Goal: Task Accomplishment & Management: Manage account settings

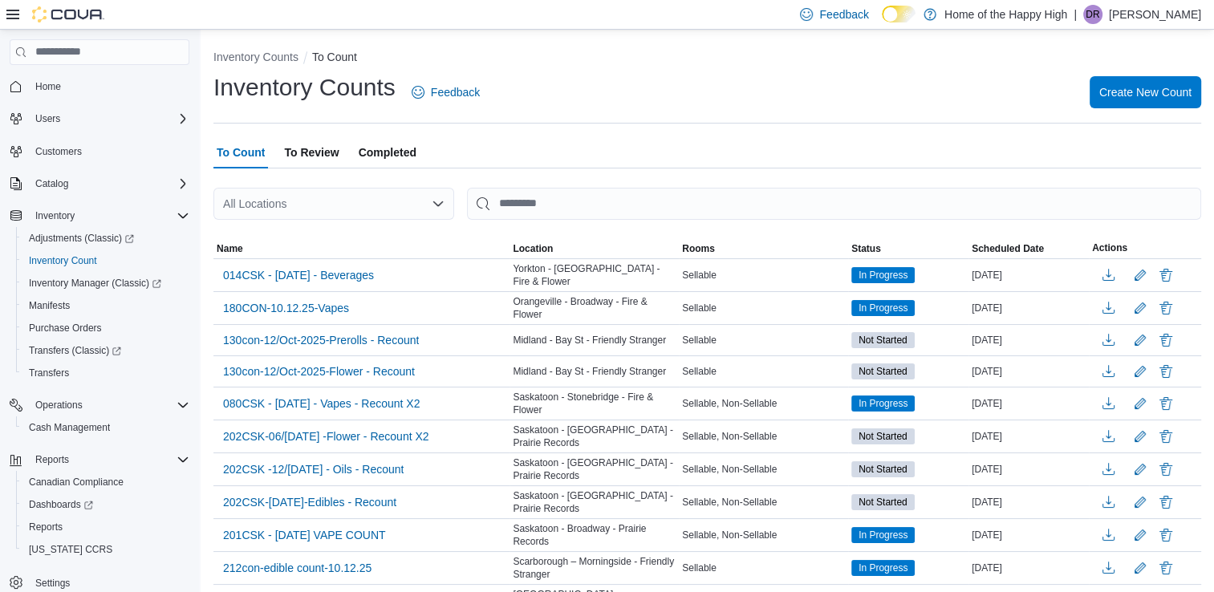
click at [112, 79] on span "Home" at bounding box center [109, 86] width 160 height 20
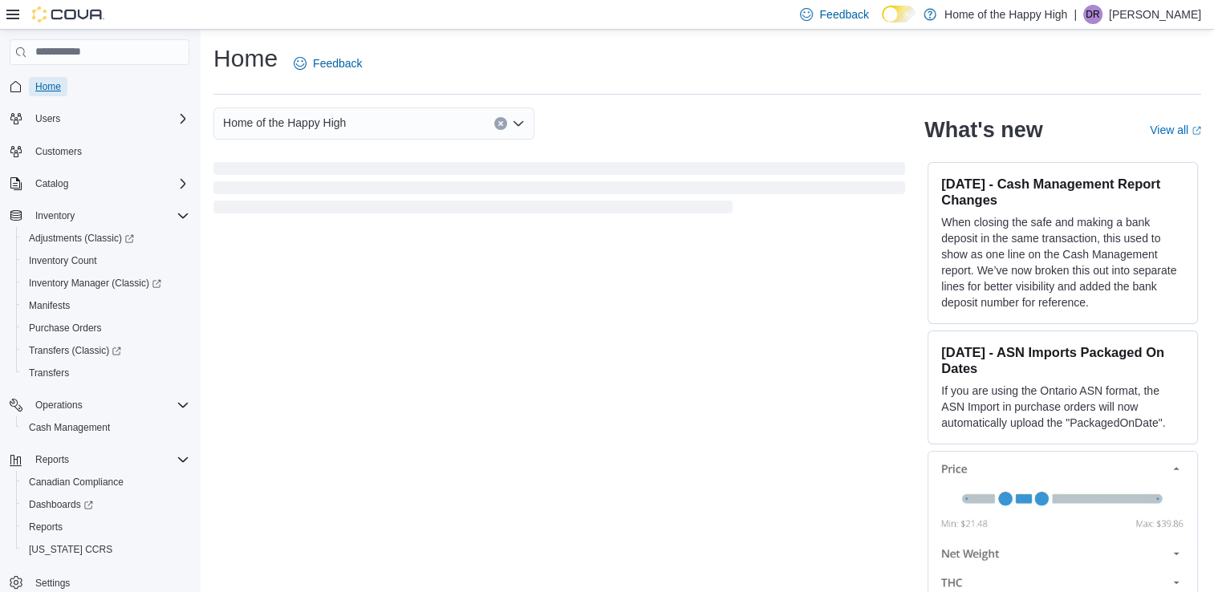
click at [60, 93] on span "Home" at bounding box center [48, 86] width 26 height 19
click at [370, 117] on div "Home of the Happy High" at bounding box center [373, 124] width 321 height 32
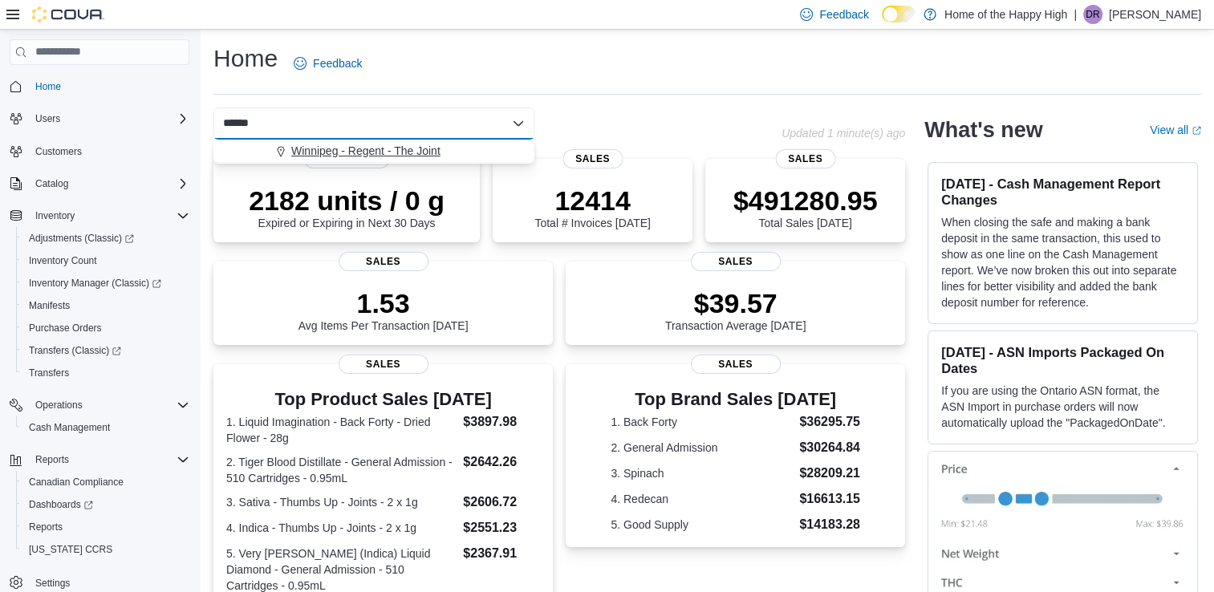
type input "******"
click at [368, 147] on span "Winnipeg - Regent - The Joint" at bounding box center [365, 151] width 149 height 16
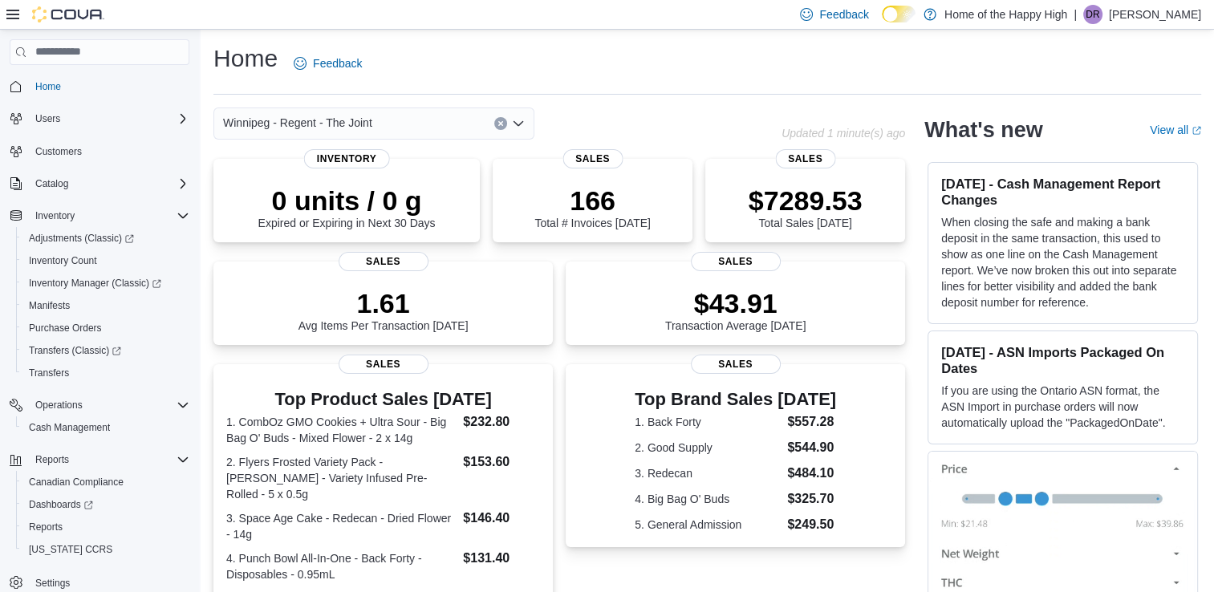
click at [514, 123] on icon "Open list of options" at bounding box center [519, 123] width 10 height 5
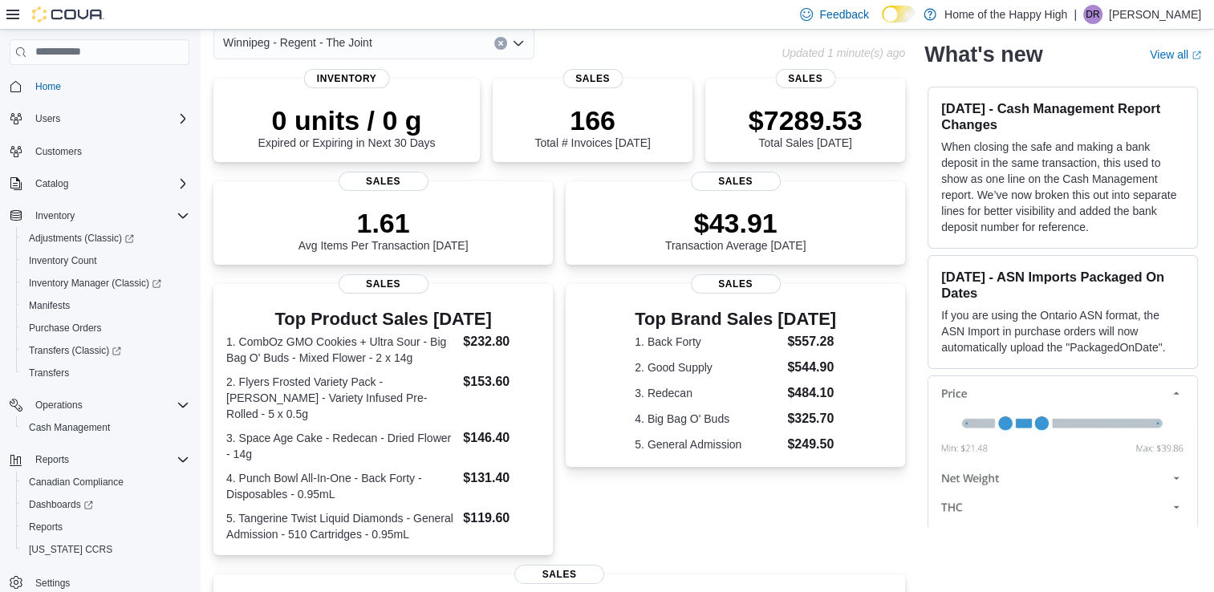
click at [518, 43] on icon "Open list of options" at bounding box center [518, 43] width 13 height 13
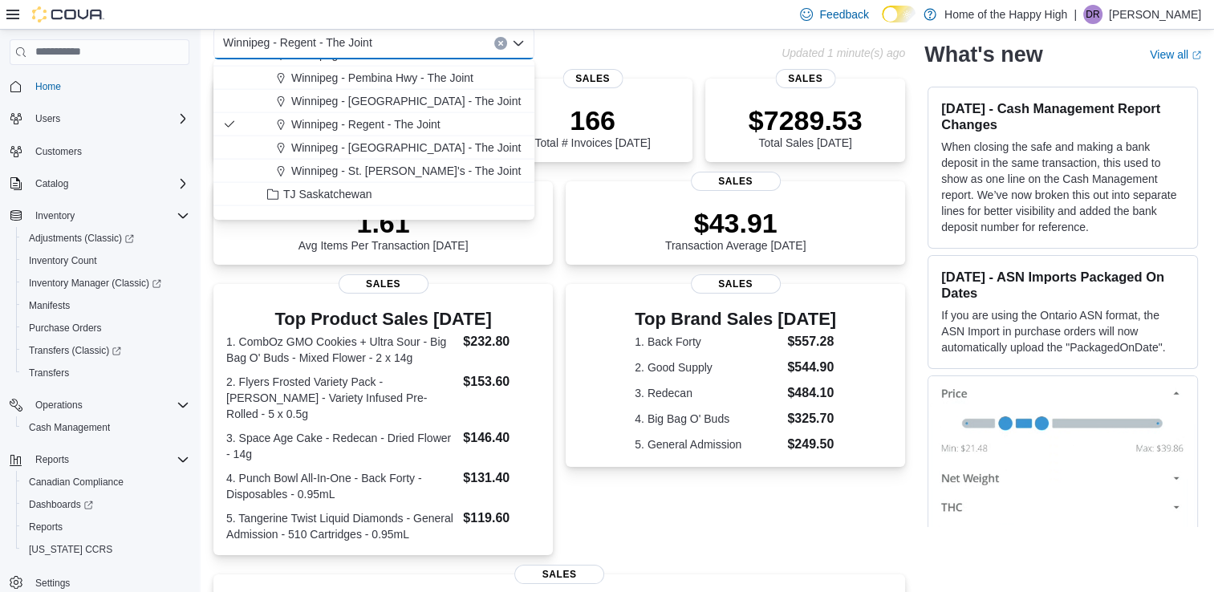
scroll to position [3611, 0]
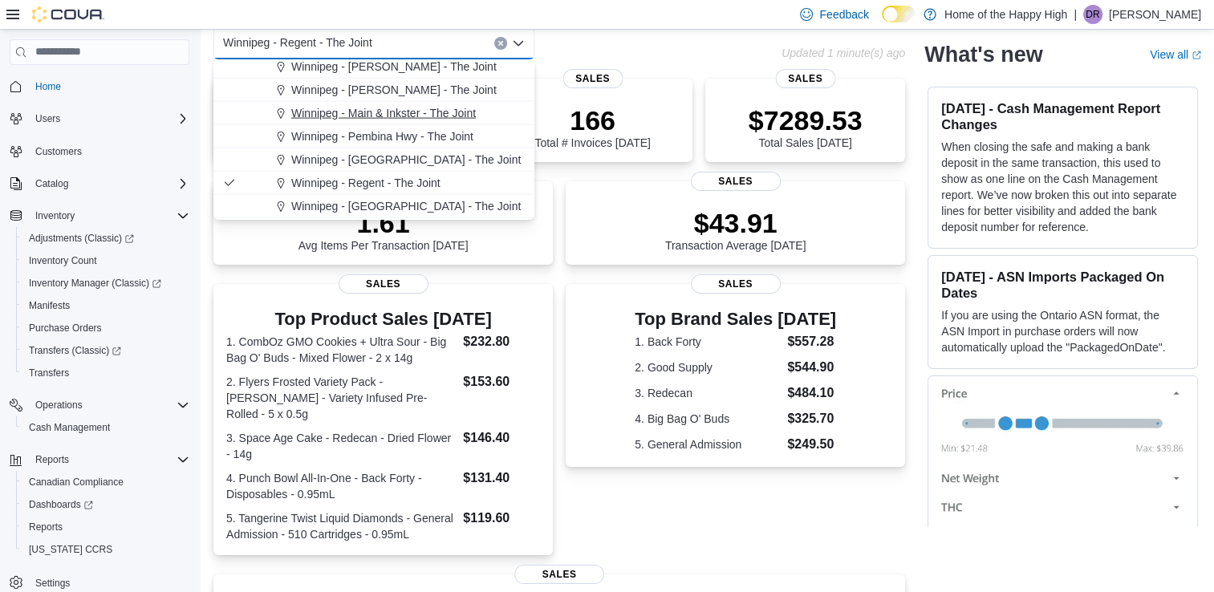
click at [400, 108] on span "Winnipeg - Main & Inkster - The Joint" at bounding box center [383, 113] width 185 height 16
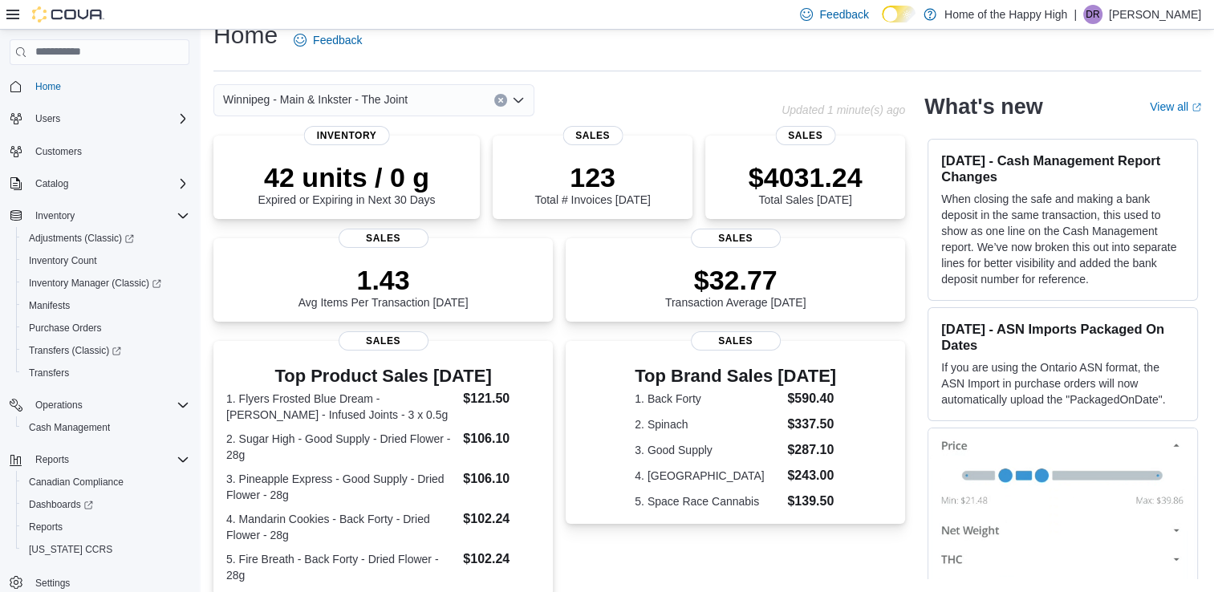
scroll to position [80, 0]
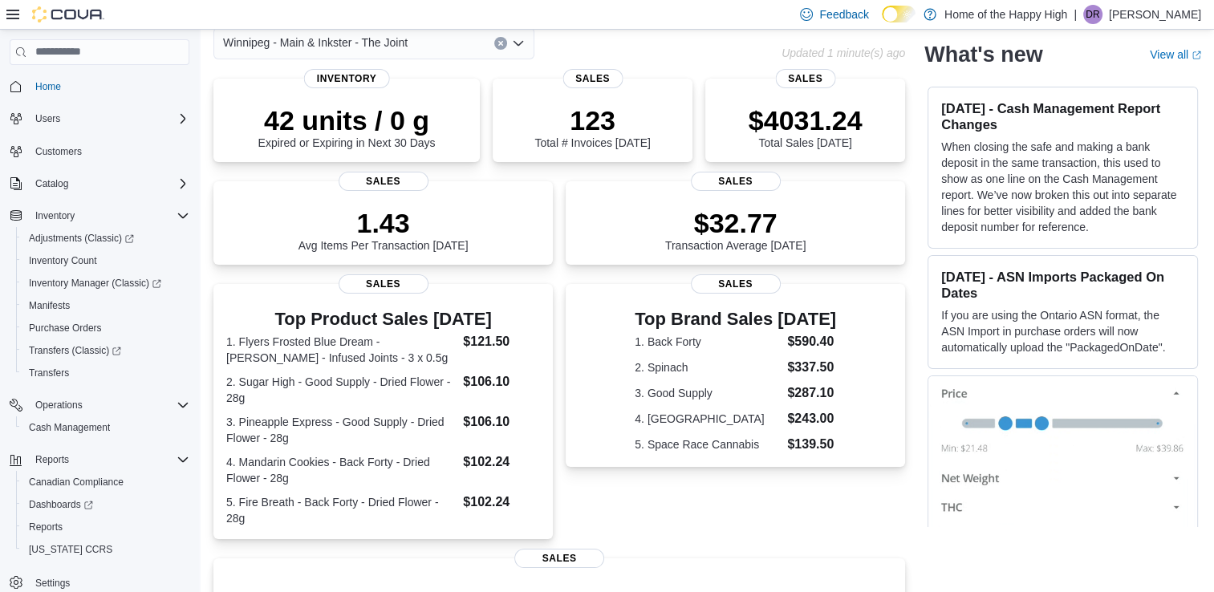
click at [521, 43] on icon "Open list of options" at bounding box center [519, 43] width 10 height 5
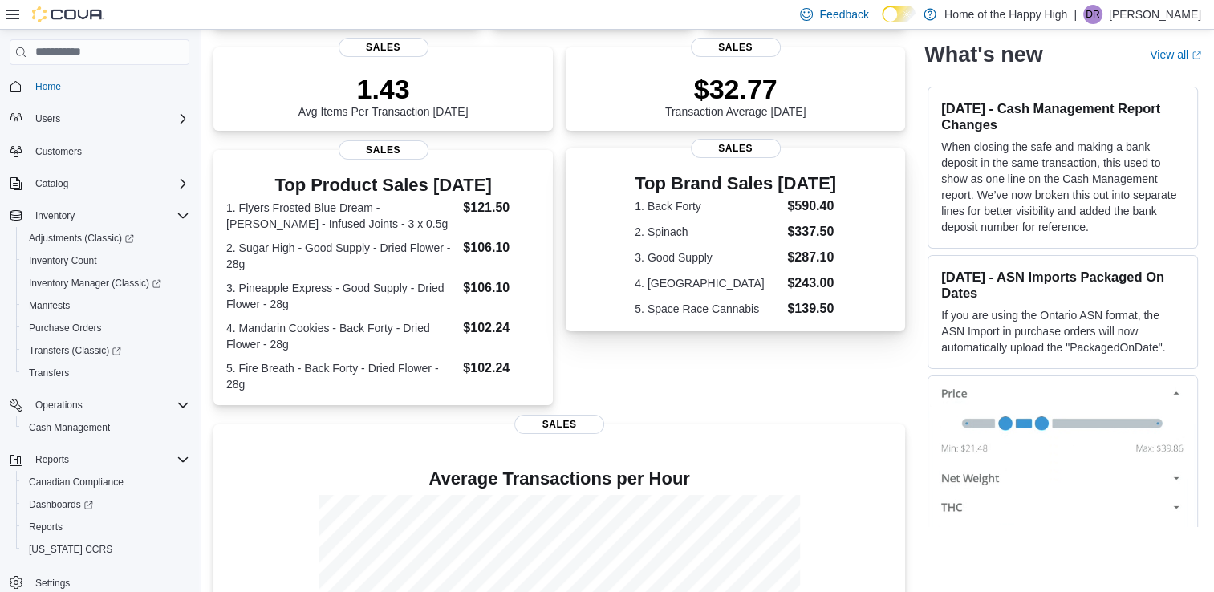
scroll to position [0, 0]
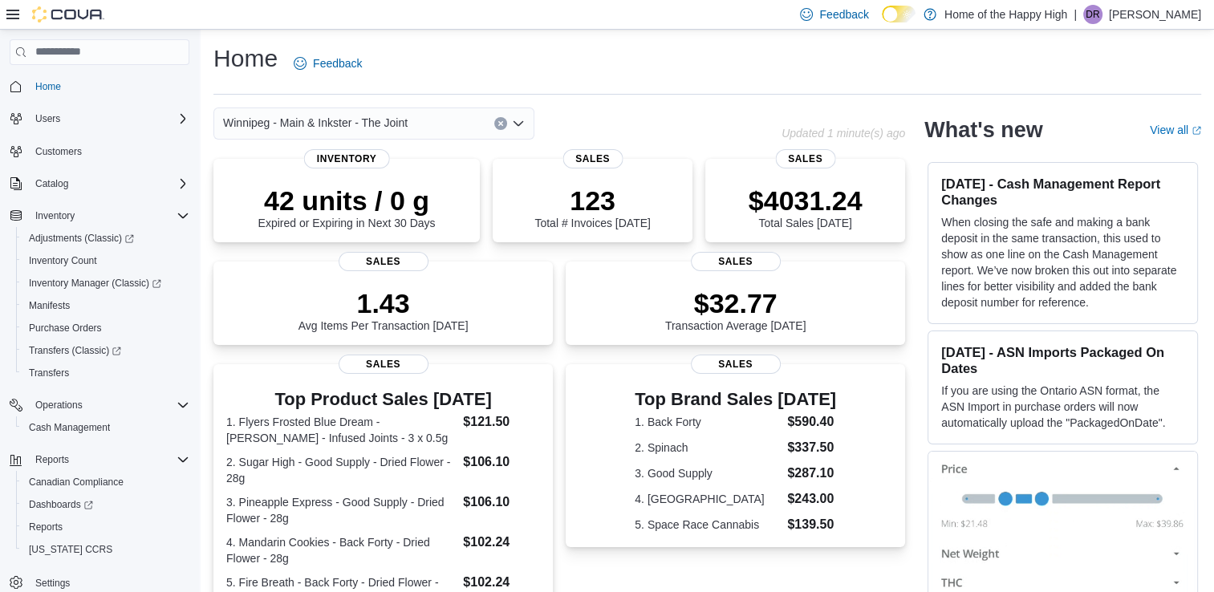
click at [523, 123] on icon "Open list of options" at bounding box center [518, 123] width 13 height 13
click at [518, 120] on icon "Open list of options" at bounding box center [518, 123] width 13 height 13
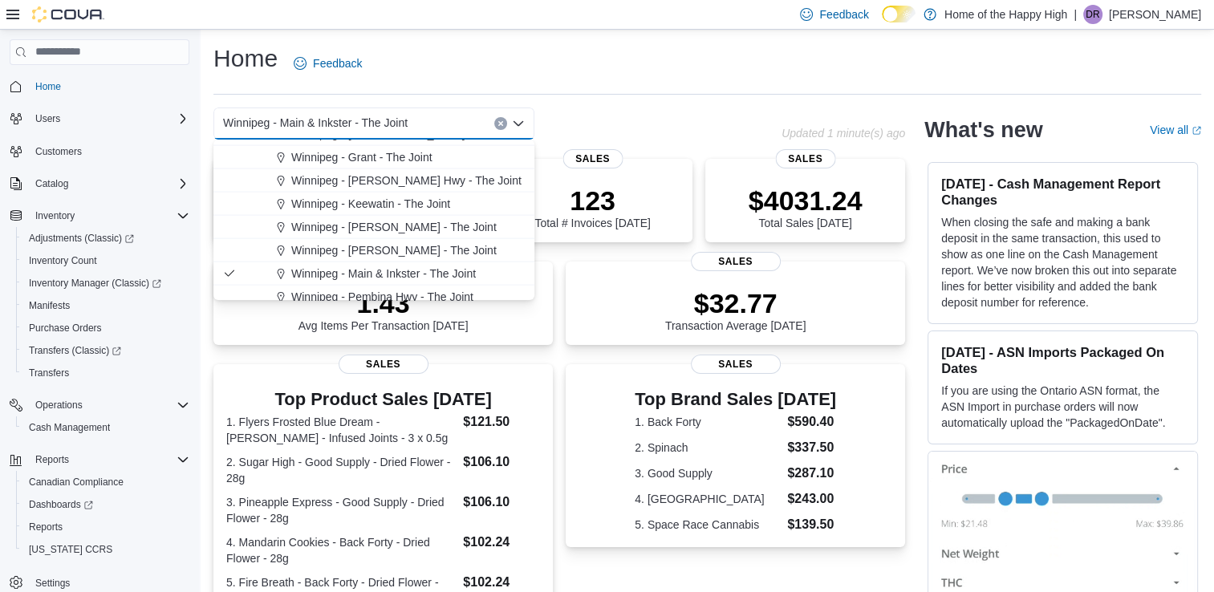
scroll to position [3611, 0]
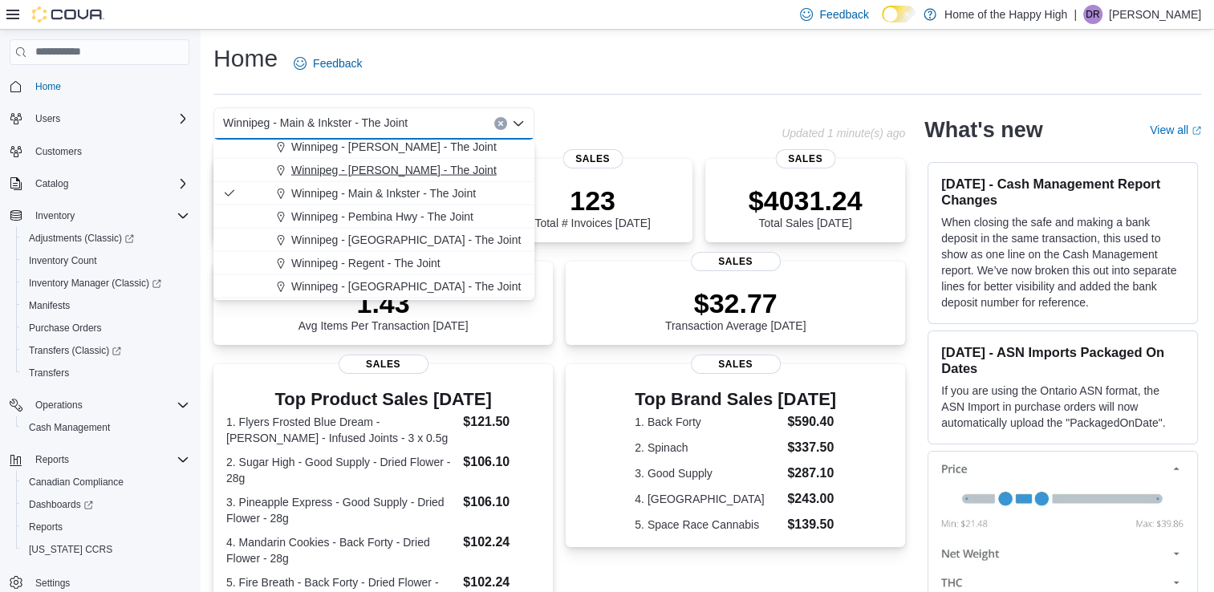
click at [389, 170] on span "Winnipeg - Leila - The Joint" at bounding box center [393, 170] width 205 height 16
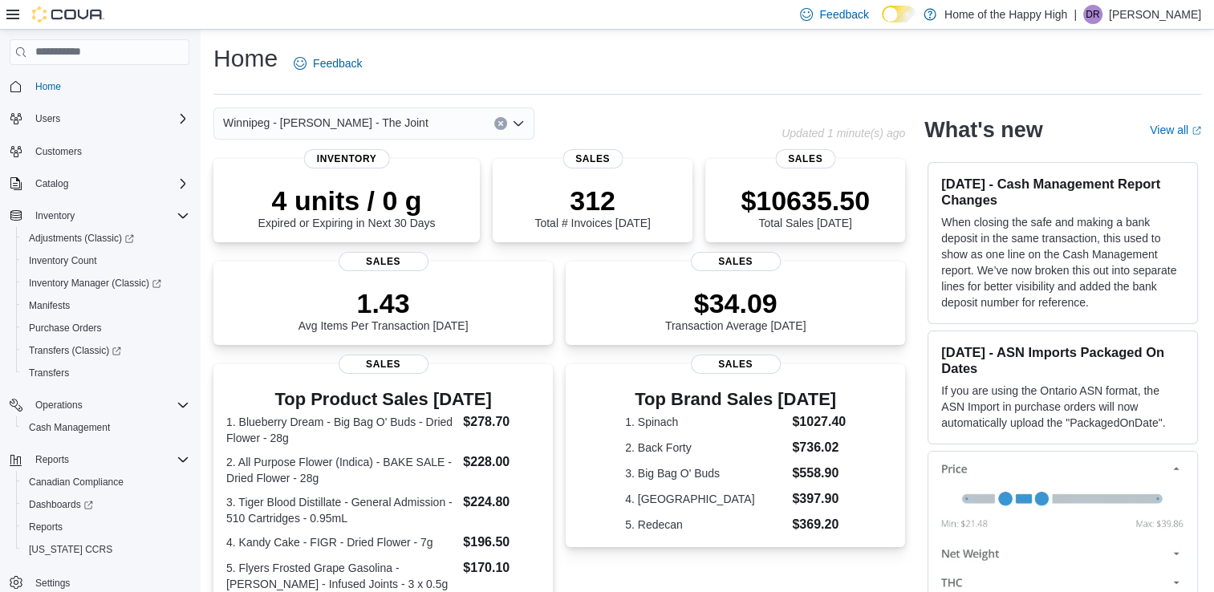
click at [519, 124] on icon "Open list of options" at bounding box center [519, 123] width 10 height 5
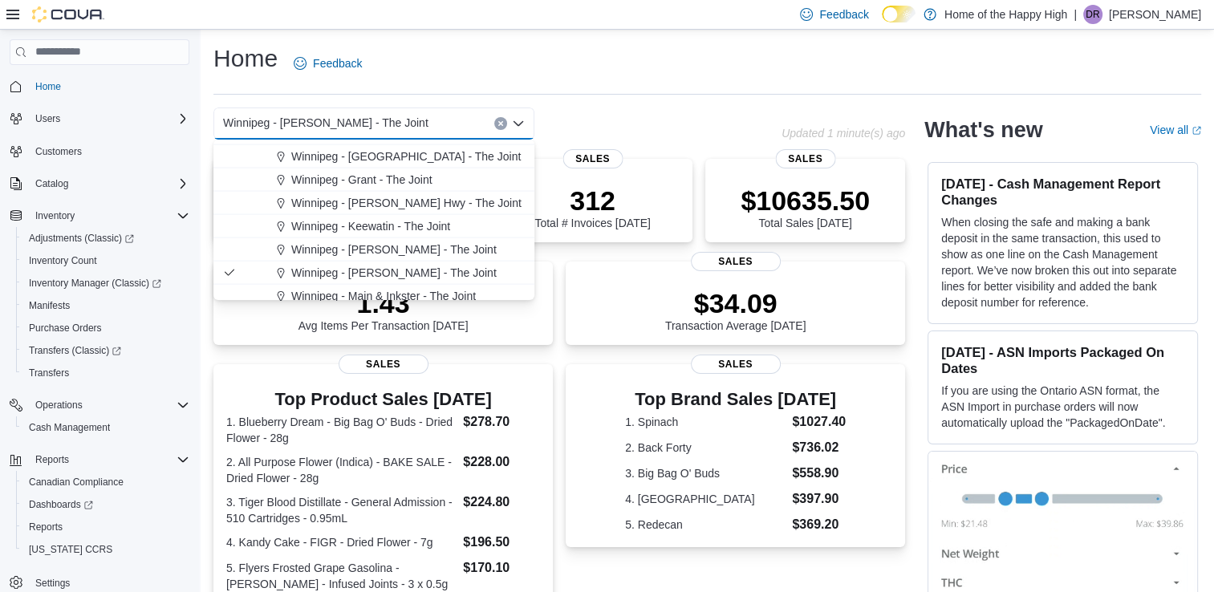
scroll to position [3531, 0]
click at [445, 182] on span "Winnipeg - Henderson Hwy - The Joint" at bounding box center [406, 181] width 230 height 16
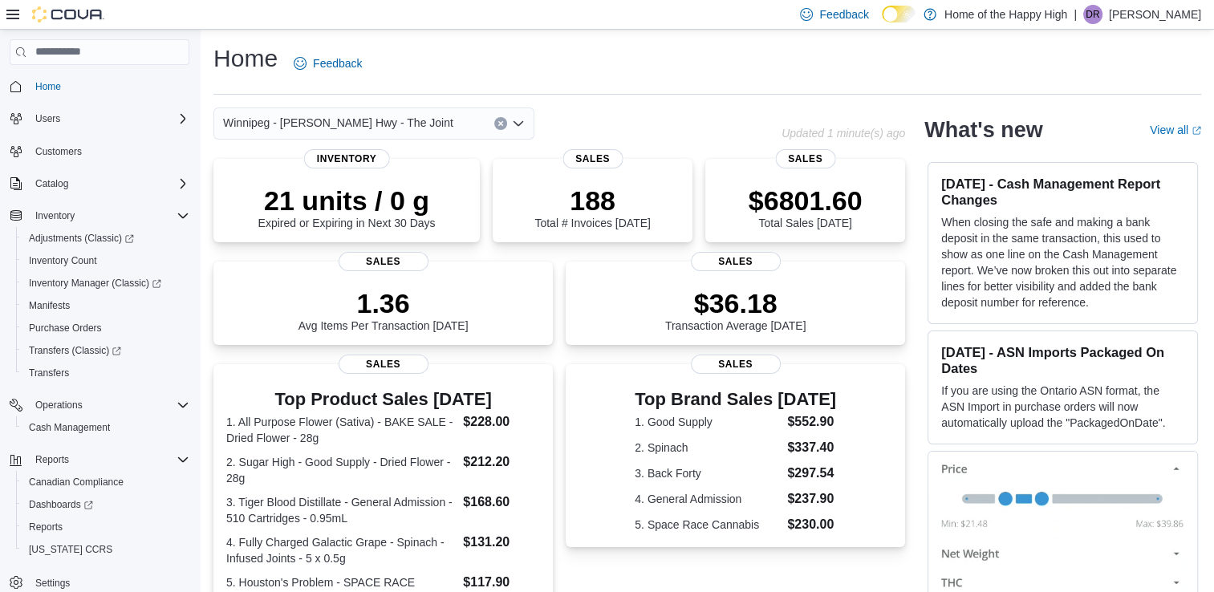
click at [515, 128] on icon "Open list of options" at bounding box center [518, 123] width 13 height 13
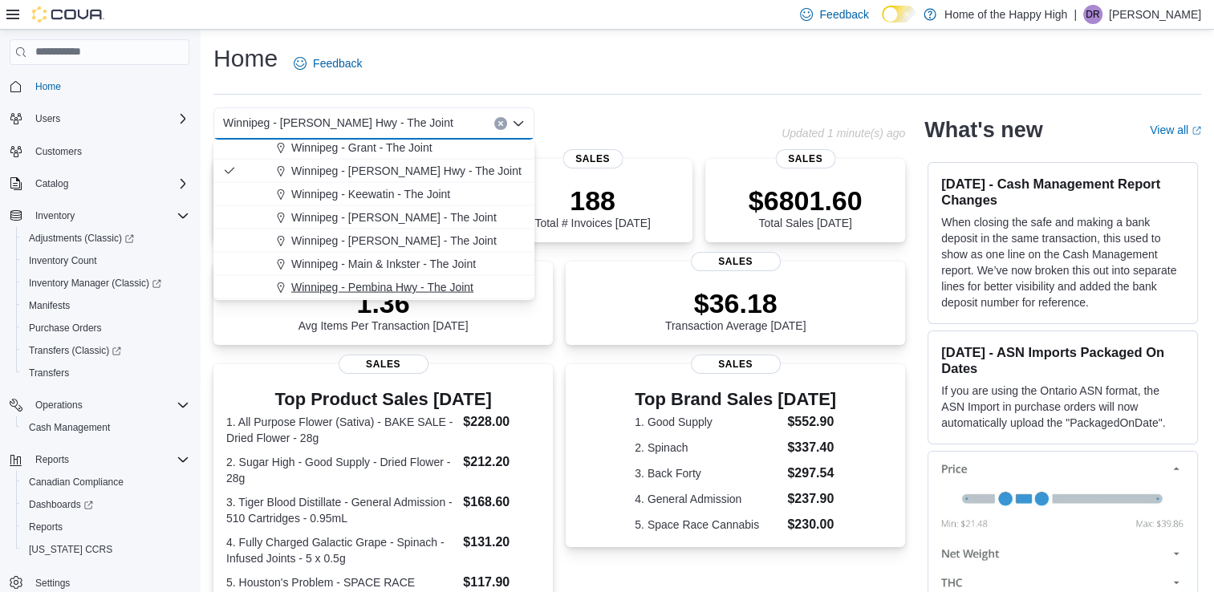
scroll to position [3518, 0]
click at [445, 219] on span "Winnipeg - Keewatin - The Joint" at bounding box center [370, 217] width 159 height 16
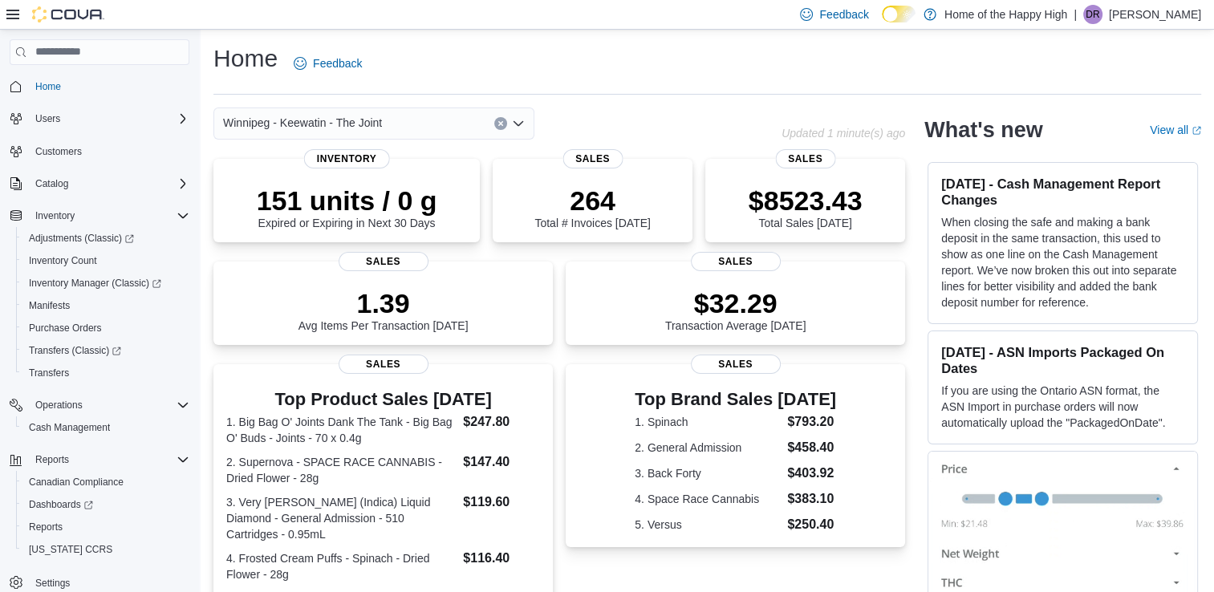
click at [515, 119] on icon "Open list of options" at bounding box center [518, 123] width 13 height 13
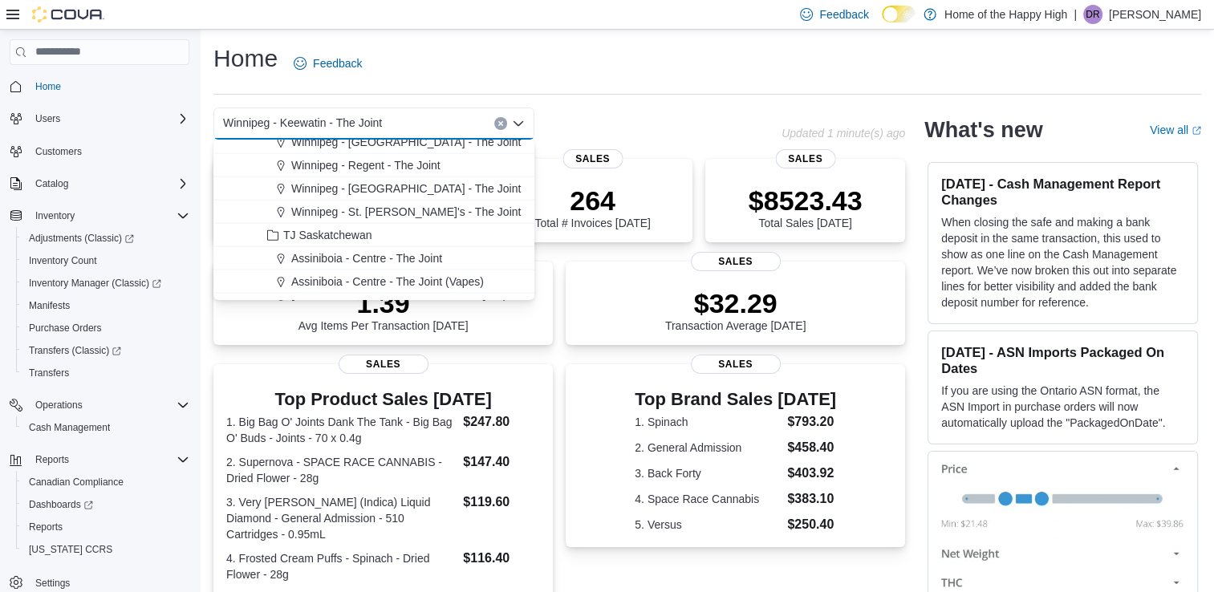
scroll to position [3691, 0]
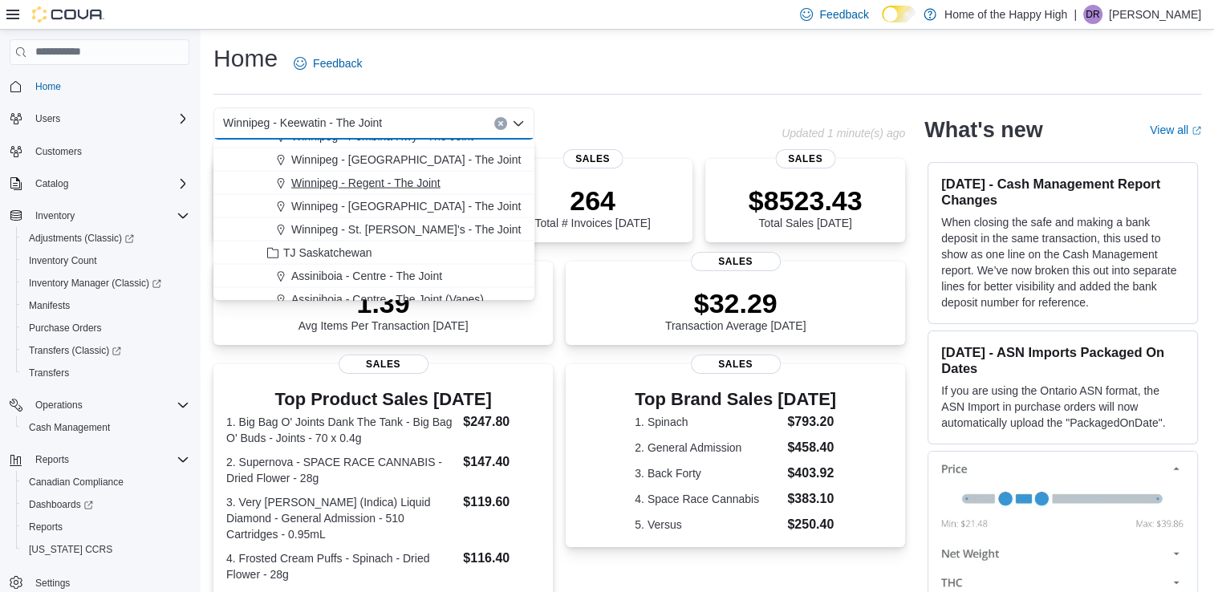
click at [437, 193] on button "Winnipeg - Regent - The Joint" at bounding box center [373, 183] width 321 height 23
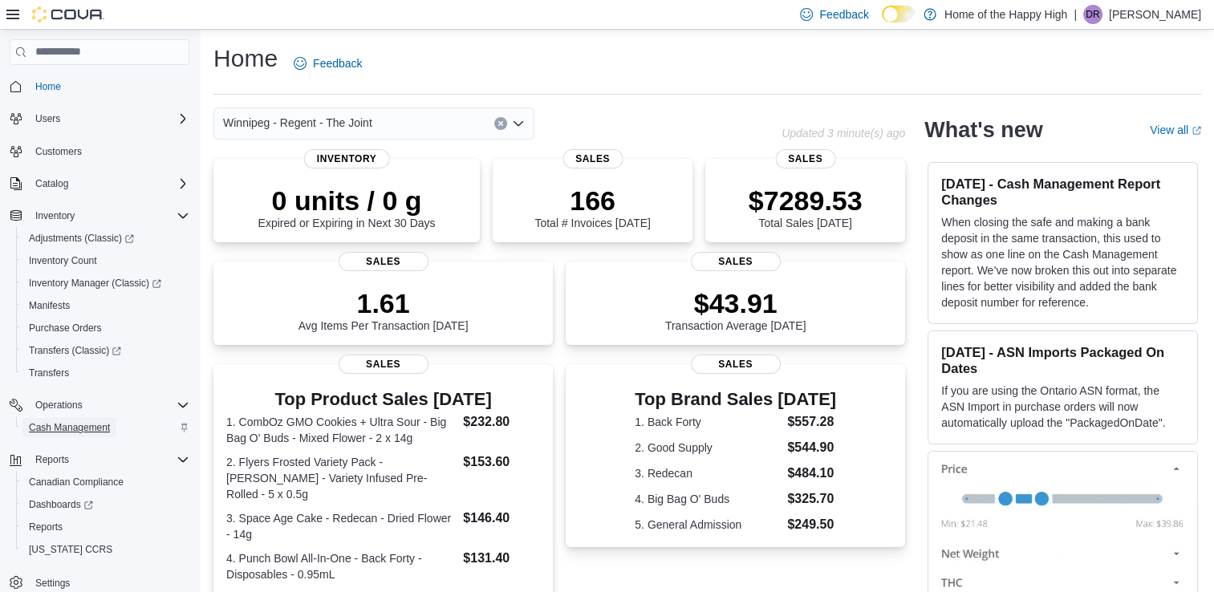
click at [88, 429] on span "Cash Management" at bounding box center [69, 427] width 81 height 13
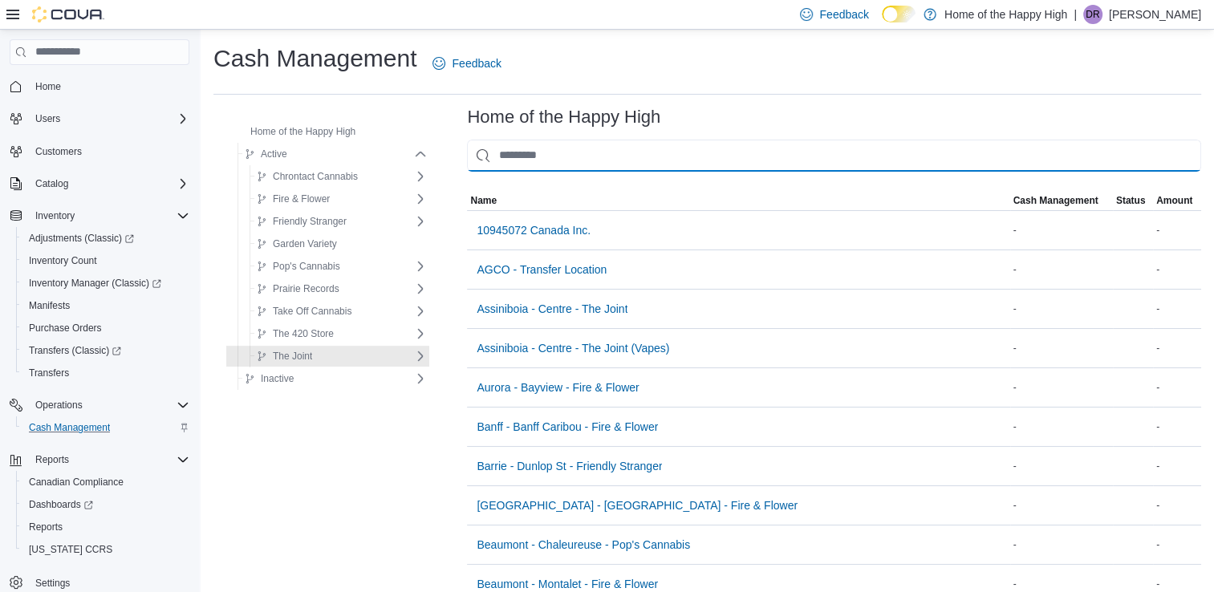
click at [599, 152] on input "This is a search bar. As you type, the results lower in the page will automatic…" at bounding box center [834, 156] width 734 height 32
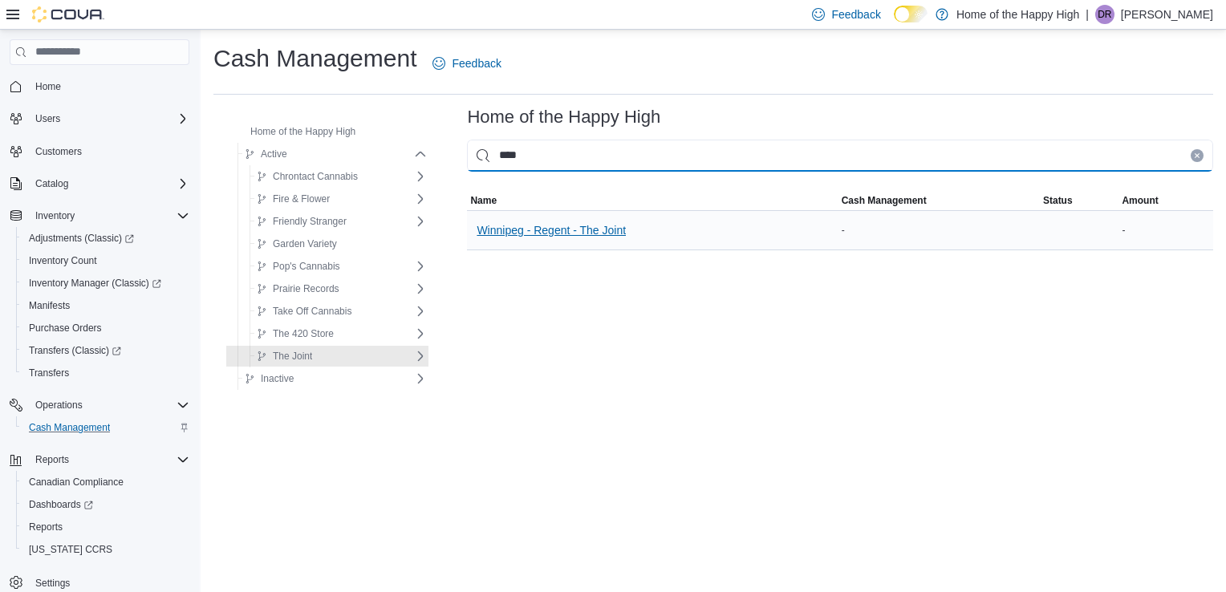
type input "****"
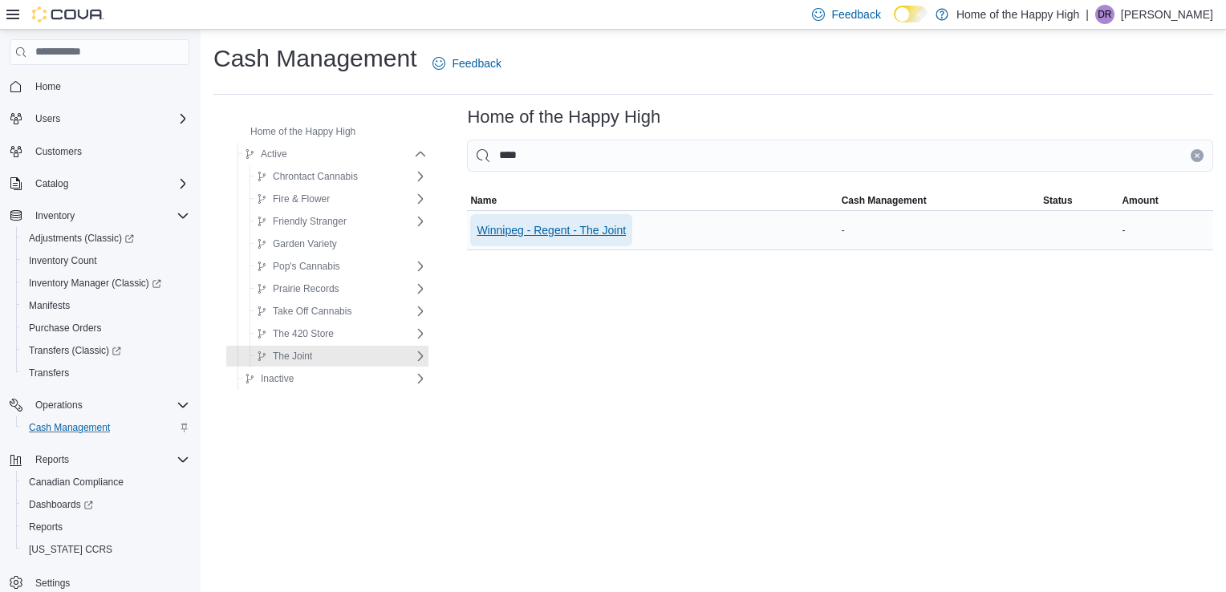
click at [579, 230] on span "Winnipeg - Regent - The Joint" at bounding box center [551, 230] width 149 height 16
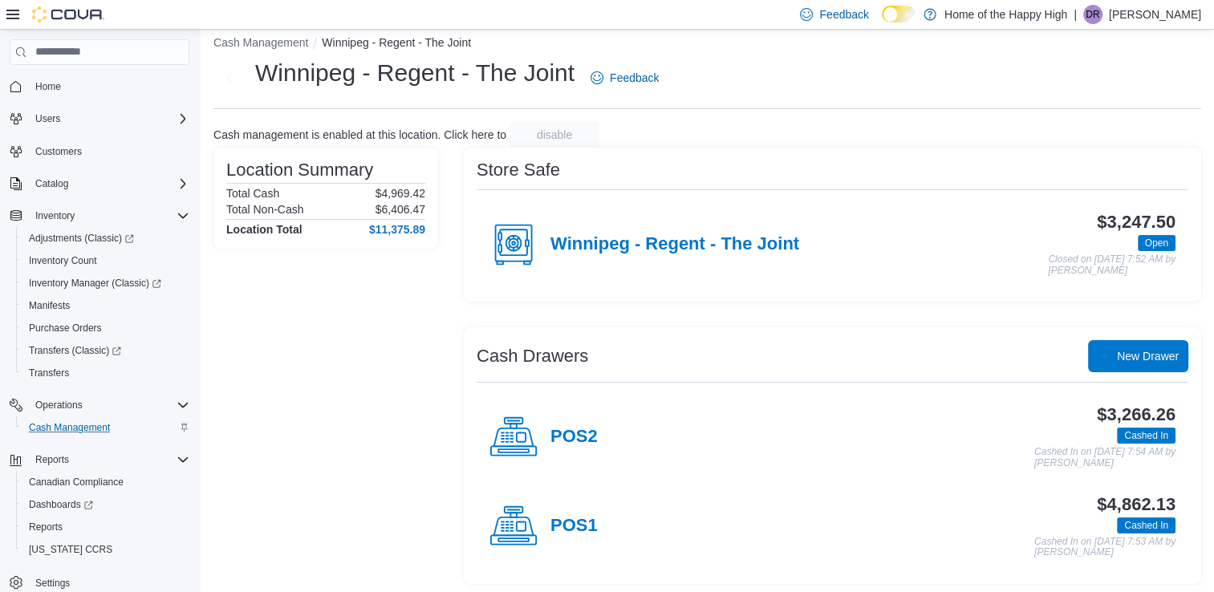
scroll to position [18, 0]
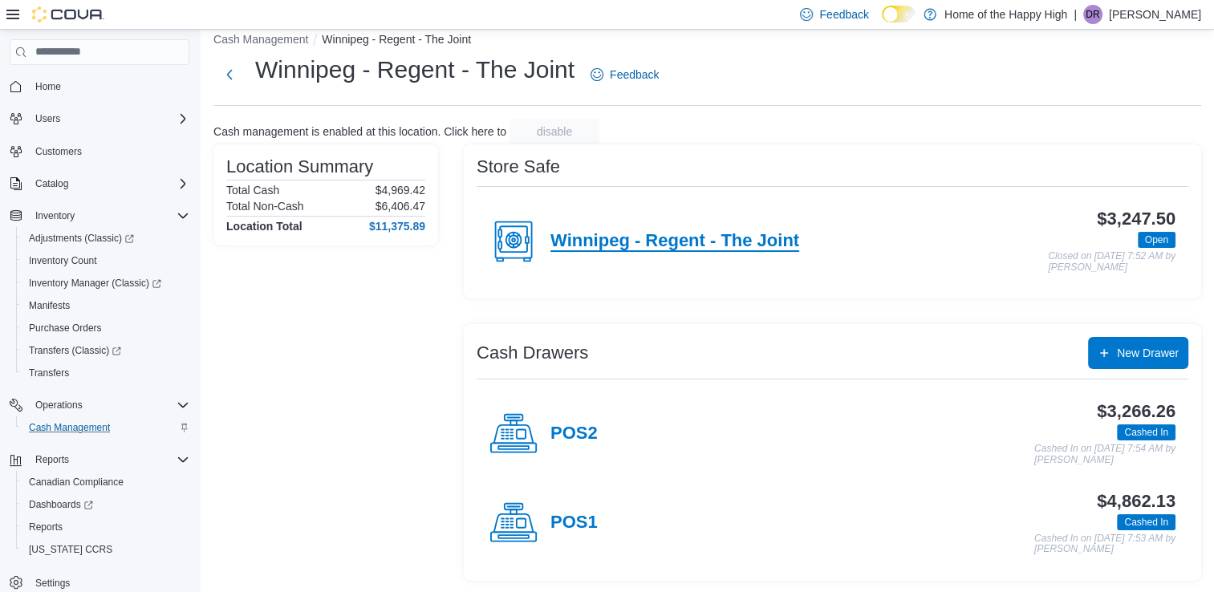
click at [664, 237] on h4 "Winnipeg - Regent - The Joint" at bounding box center [674, 241] width 249 height 21
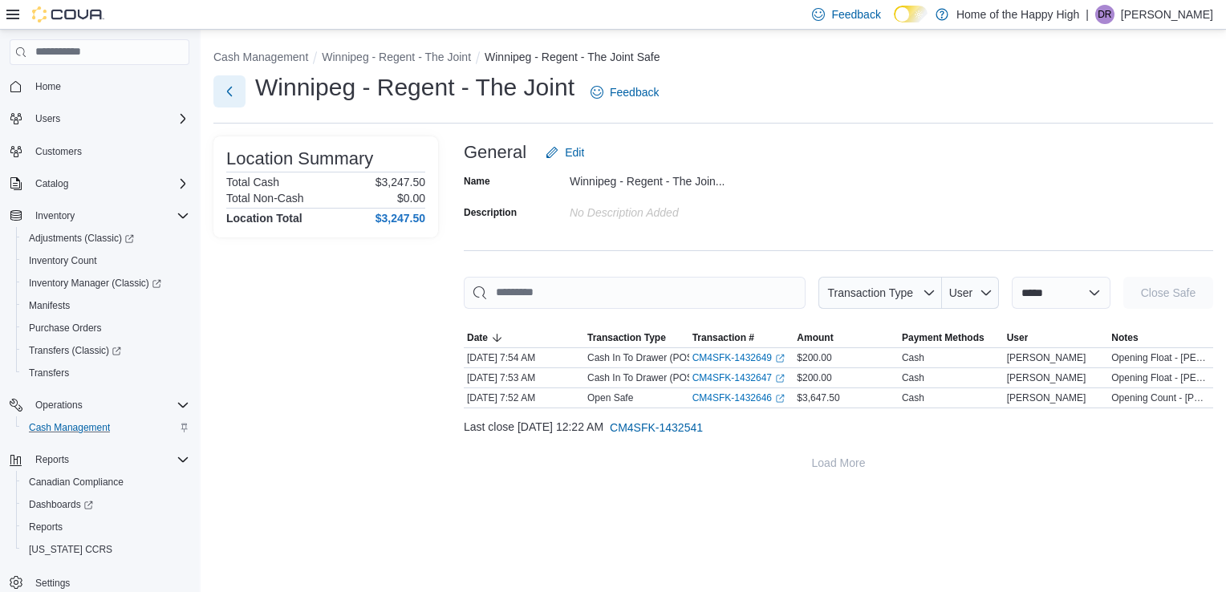
click at [232, 91] on button "Next" at bounding box center [229, 91] width 32 height 32
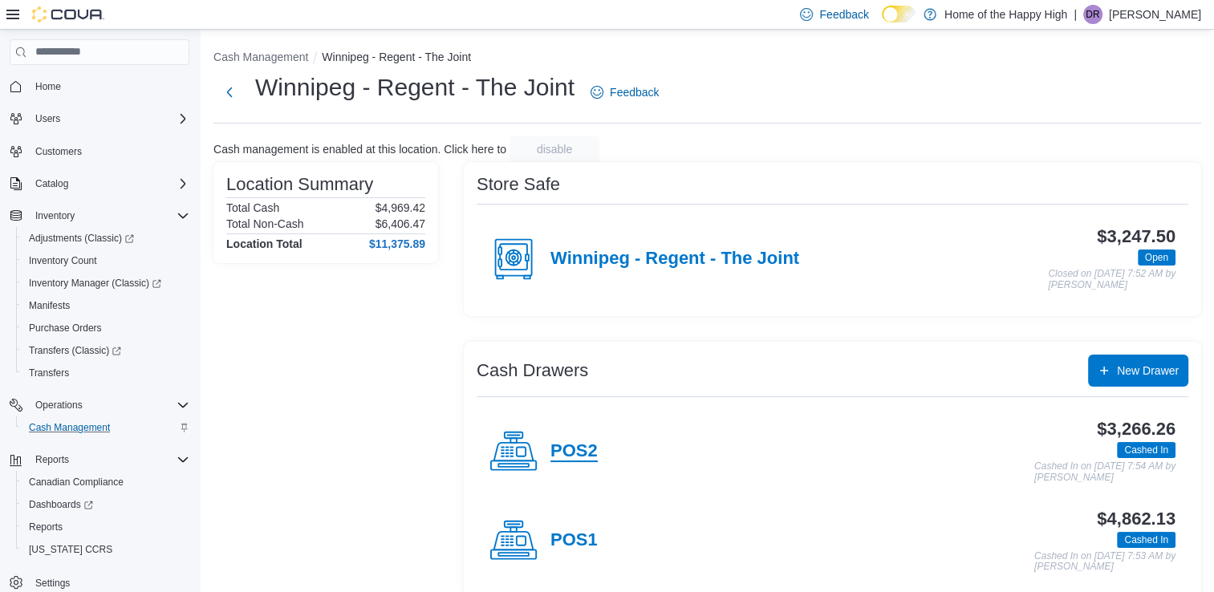
click at [581, 448] on h4 "POS2" at bounding box center [573, 451] width 47 height 21
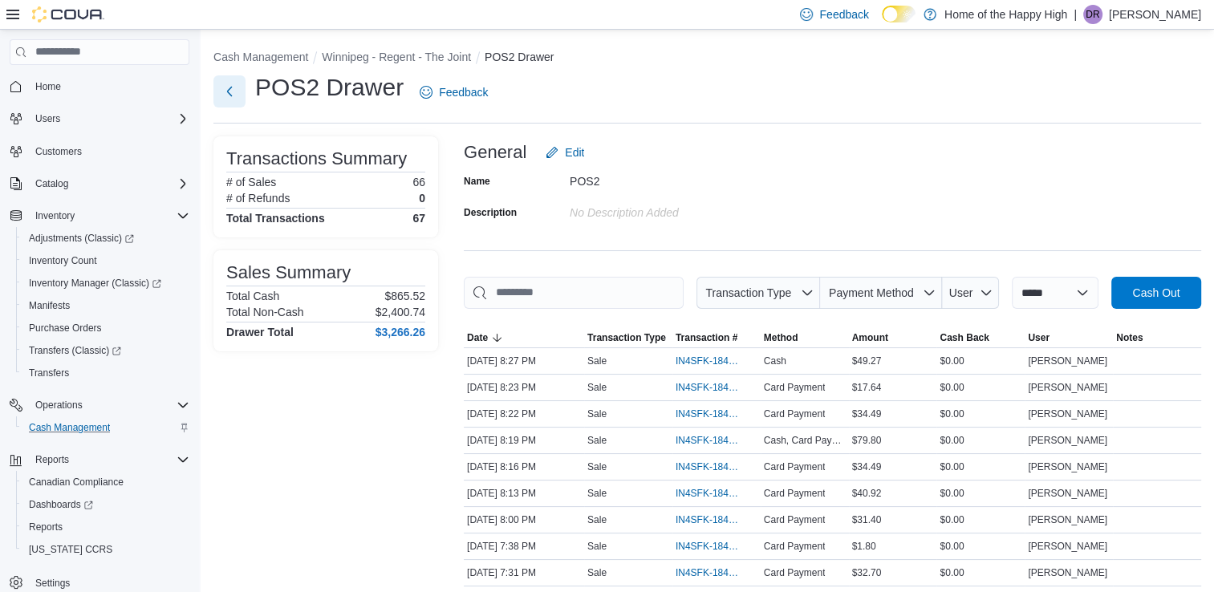
click at [235, 100] on button "Next" at bounding box center [229, 91] width 32 height 32
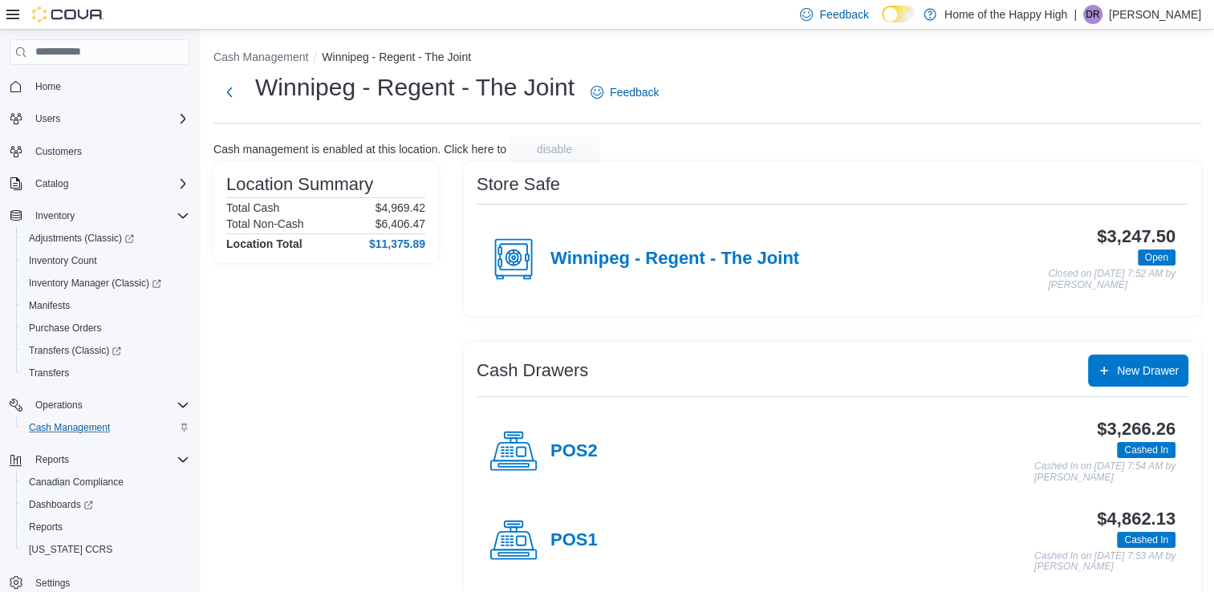
click at [570, 530] on h4 "POS1" at bounding box center [573, 540] width 47 height 21
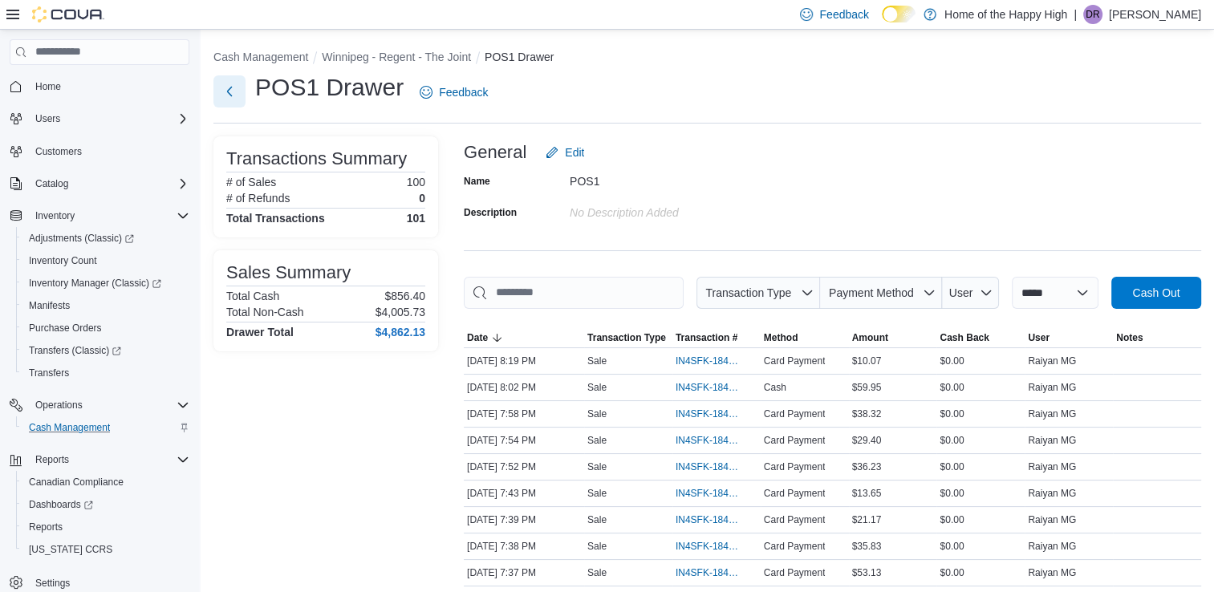
click at [228, 95] on button "Next" at bounding box center [229, 91] width 32 height 32
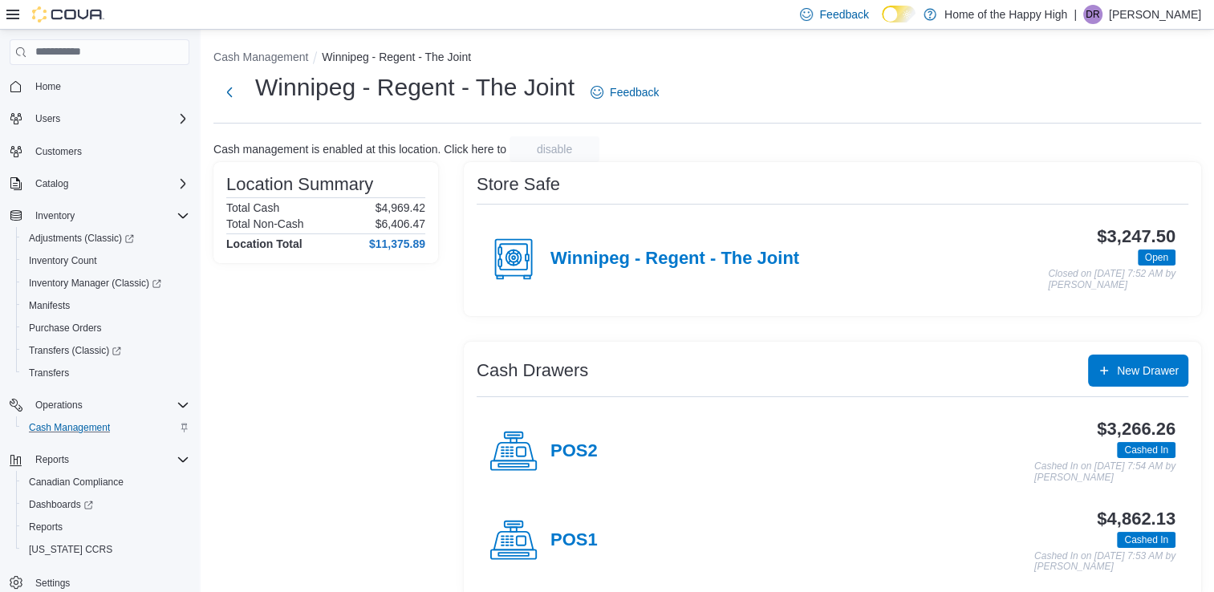
click at [122, 80] on span "Home" at bounding box center [109, 86] width 160 height 20
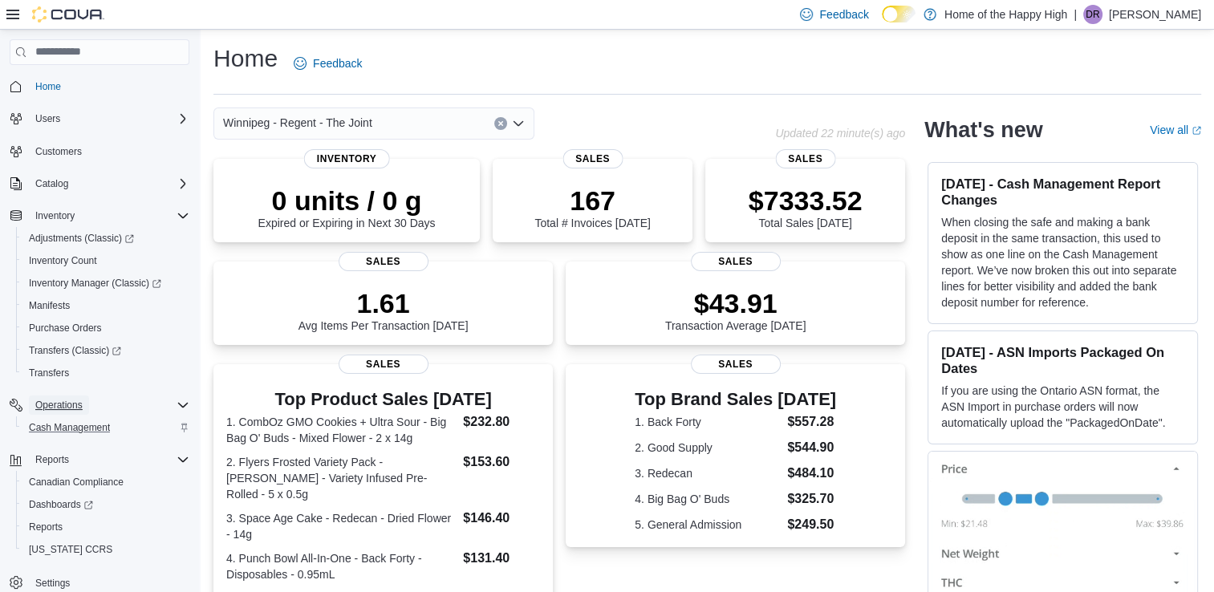
click at [77, 410] on span "Operations" at bounding box center [58, 405] width 47 height 13
click at [75, 405] on span "Operations" at bounding box center [58, 405] width 47 height 13
click at [87, 428] on span "Cash Management" at bounding box center [69, 427] width 81 height 13
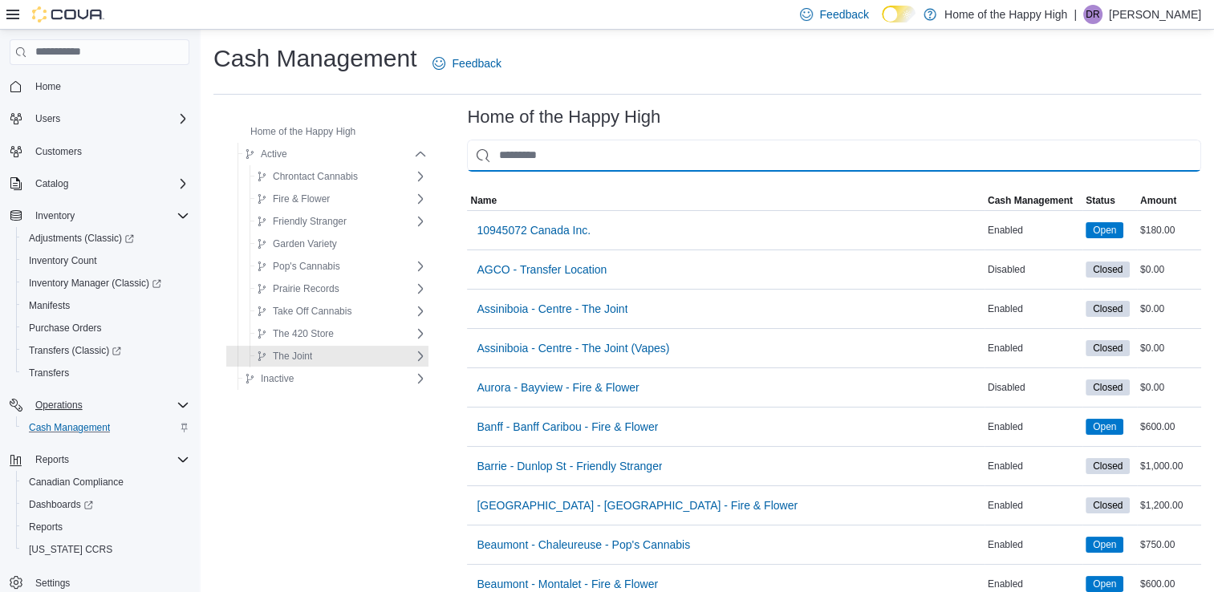
click at [542, 151] on input "This is a search bar. As you type, the results lower in the page will automatic…" at bounding box center [834, 156] width 734 height 32
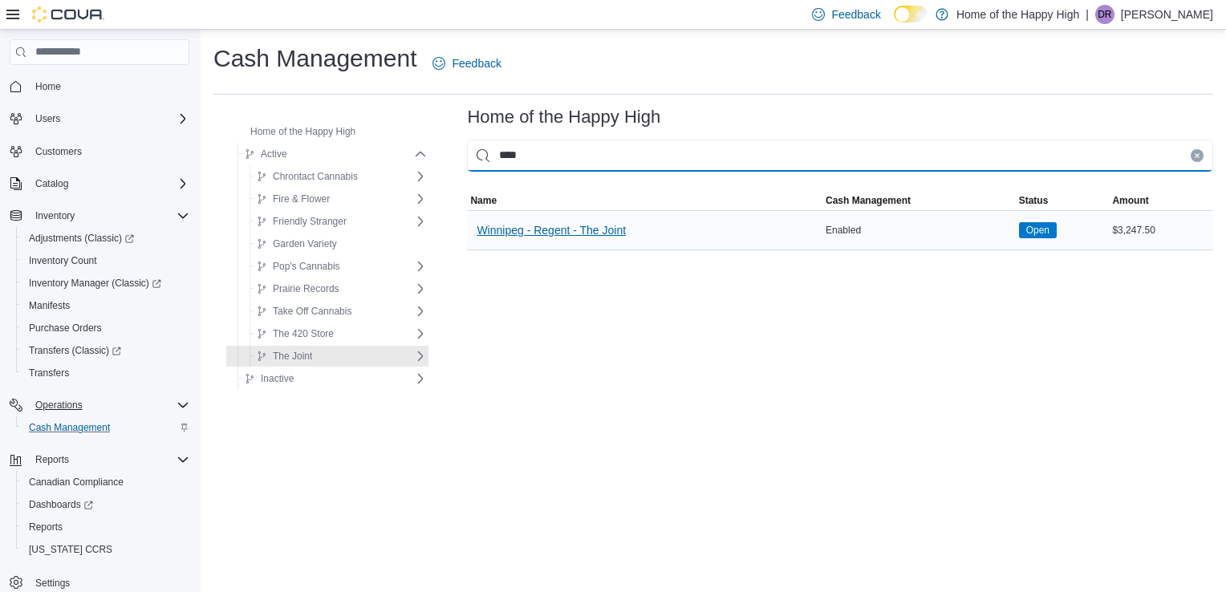
type input "****"
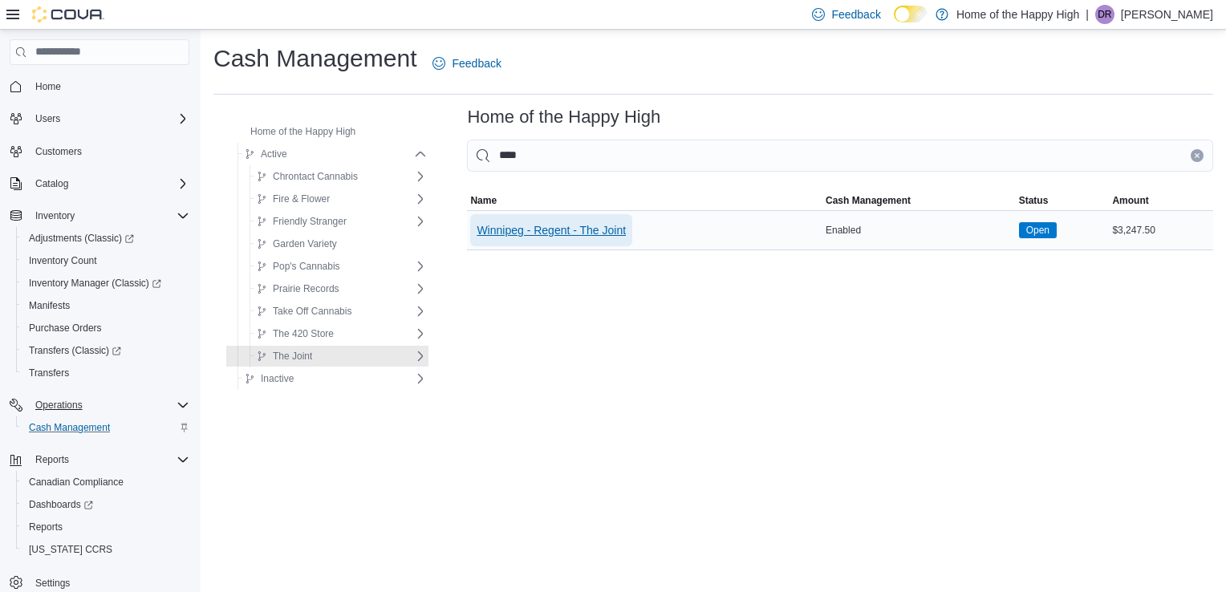
click at [546, 224] on span "Winnipeg - Regent - The Joint" at bounding box center [551, 230] width 149 height 16
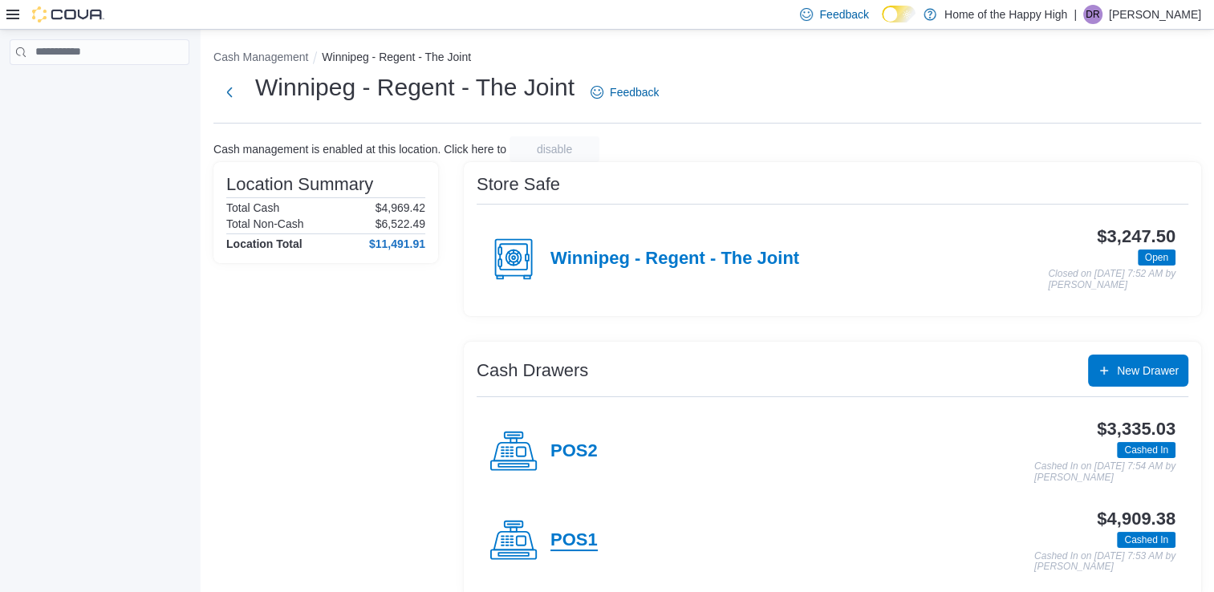
click at [563, 542] on h4 "POS1" at bounding box center [573, 540] width 47 height 21
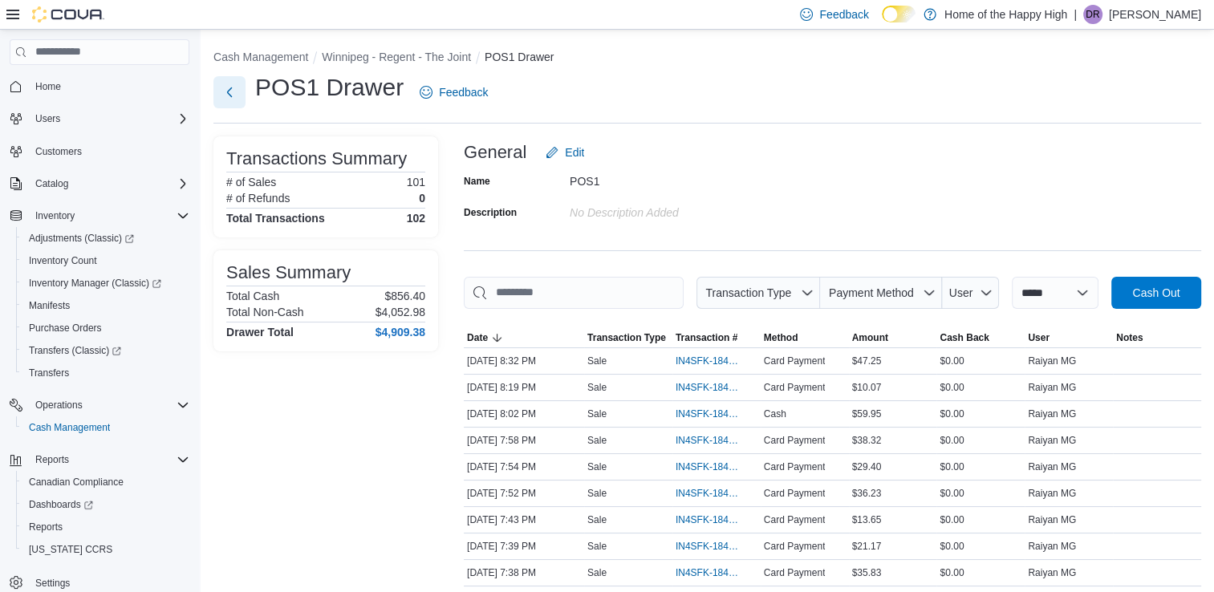
click at [225, 95] on button "Next" at bounding box center [229, 92] width 32 height 32
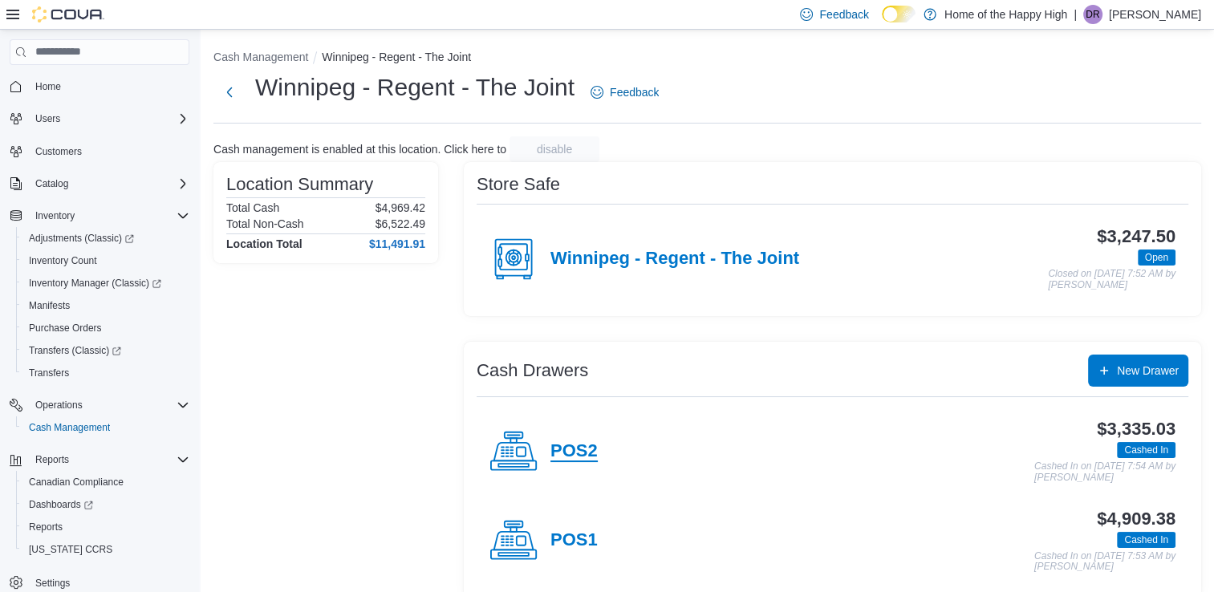
click at [562, 449] on h4 "POS2" at bounding box center [573, 451] width 47 height 21
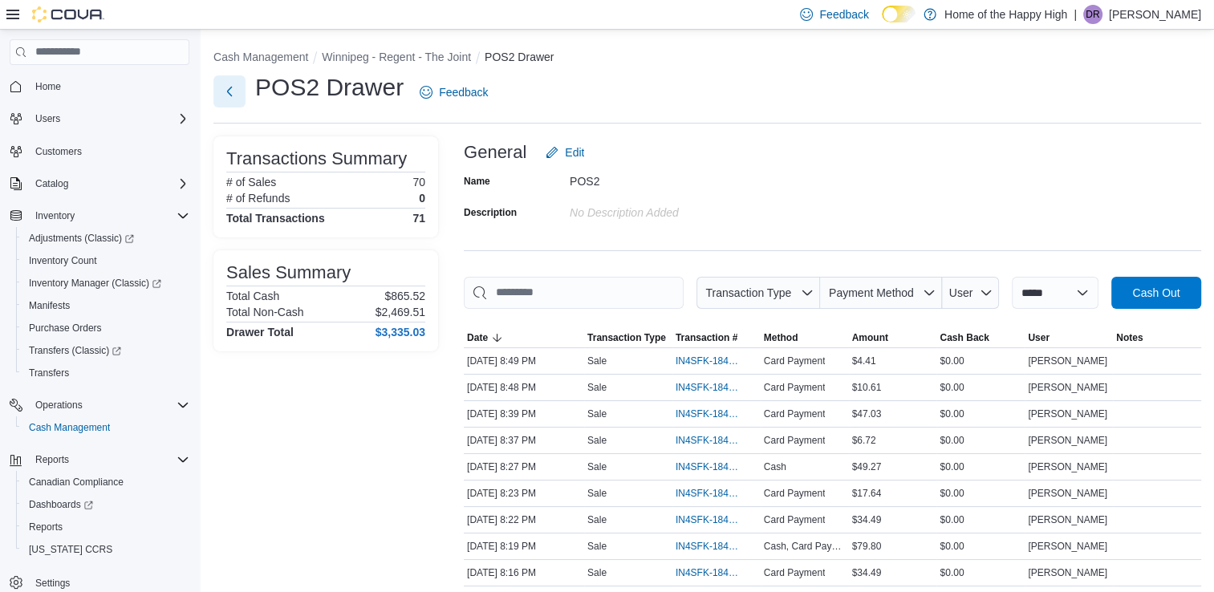
click at [225, 95] on button "Next" at bounding box center [229, 91] width 32 height 32
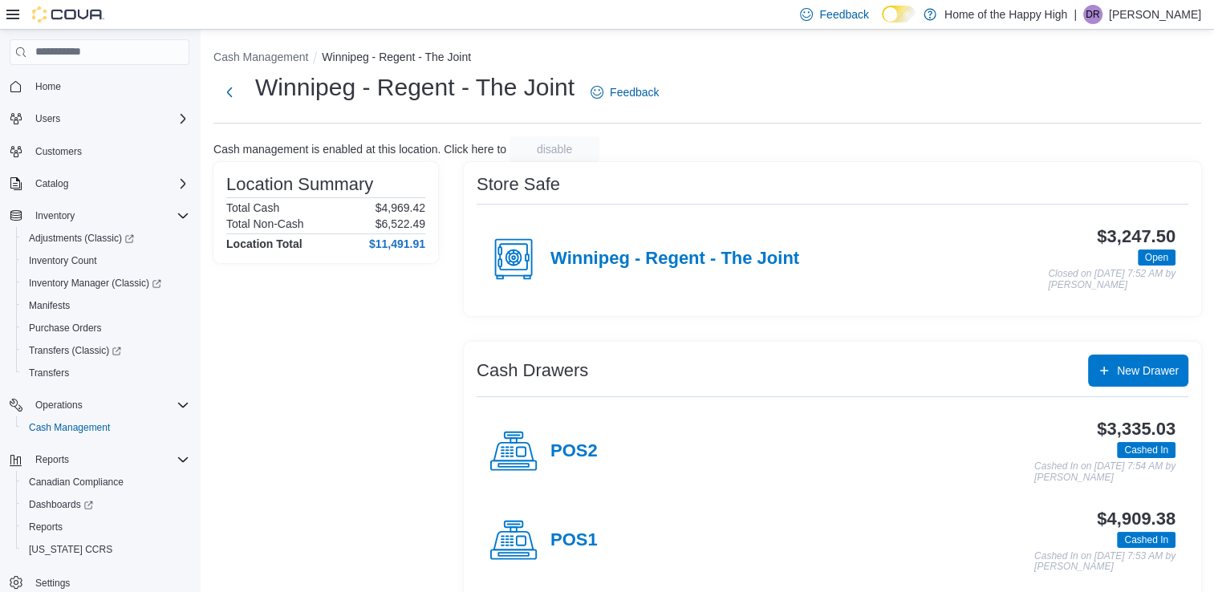
click at [1146, 12] on p "[PERSON_NAME]" at bounding box center [1155, 14] width 92 height 19
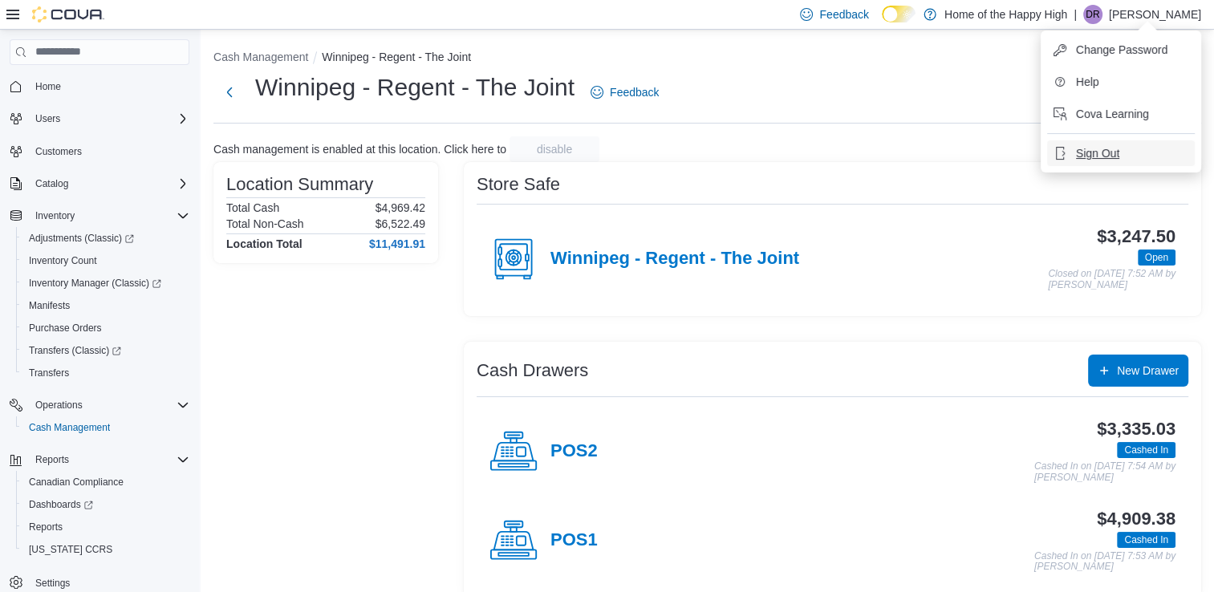
click at [1093, 149] on span "Sign Out" at bounding box center [1097, 153] width 43 height 16
